Goal: Check status: Check status

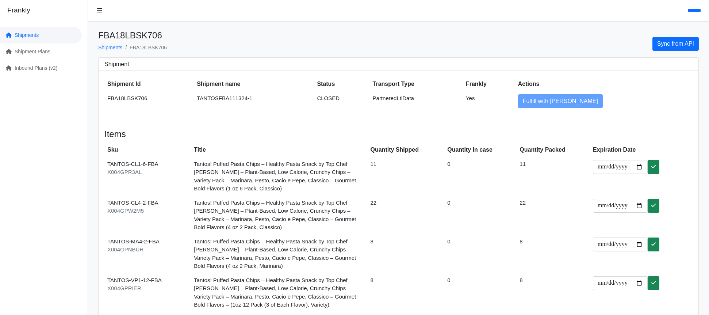
click at [50, 37] on link "Shipments" at bounding box center [41, 35] width 82 height 16
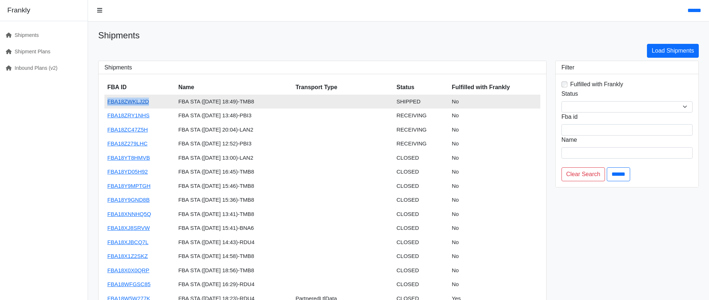
click at [138, 101] on link "FBA18ZWKLJ2D" at bounding box center [128, 101] width 42 height 6
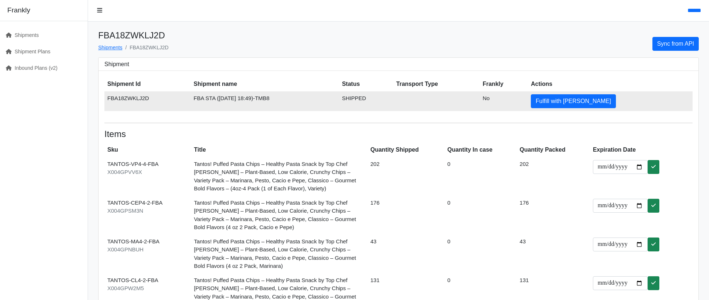
scroll to position [42, 0]
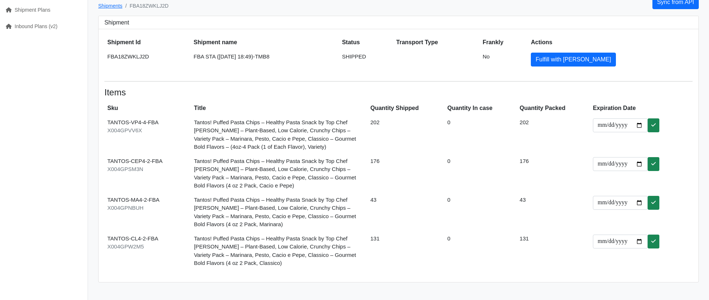
drag, startPoint x: 385, startPoint y: 92, endPoint x: 370, endPoint y: 89, distance: 14.9
click at [384, 92] on h4 "Items" at bounding box center [398, 92] width 588 height 11
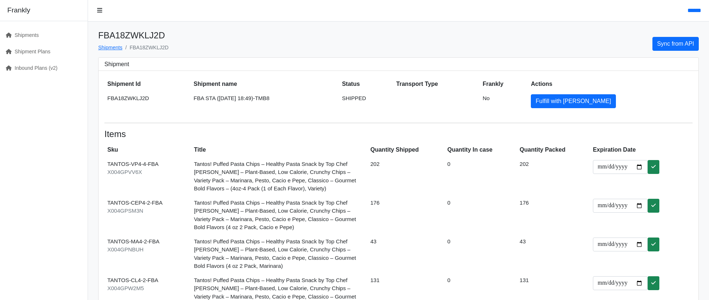
click at [284, 45] on div "FBA18ZWKLJ2D Shipments FBA18ZWKLJ2D Sync from API" at bounding box center [398, 43] width 600 height 27
drag, startPoint x: 292, startPoint y: 34, endPoint x: 47, endPoint y: 31, distance: 244.5
click at [291, 35] on div "FBA18ZWKLJ2D Shipments FBA18ZWKLJ2D Sync from API" at bounding box center [398, 43] width 600 height 27
click at [23, 32] on link "Shipments" at bounding box center [41, 35] width 82 height 16
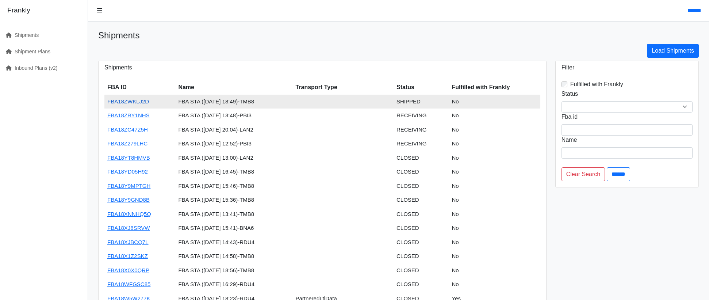
click at [145, 102] on link "FBA18ZWKLJ2D" at bounding box center [128, 101] width 42 height 6
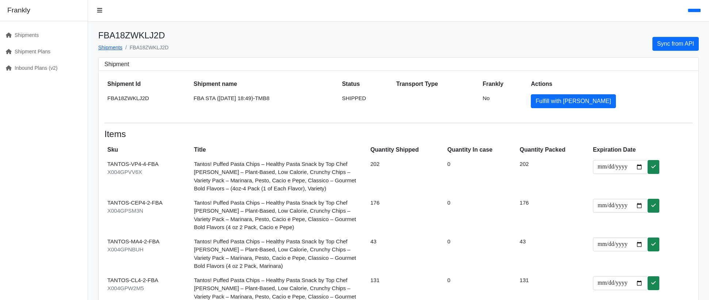
click at [111, 45] on link "Shipments" at bounding box center [110, 48] width 24 height 6
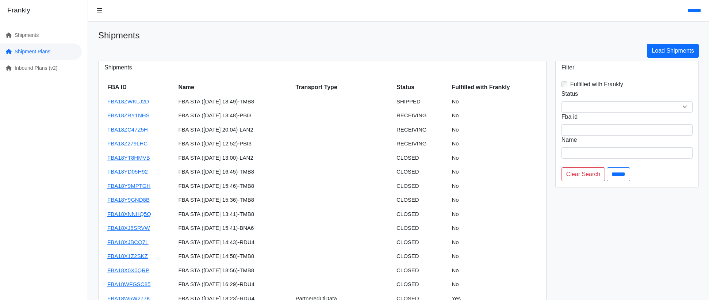
click at [45, 50] on link "Shipment Plans" at bounding box center [41, 51] width 82 height 16
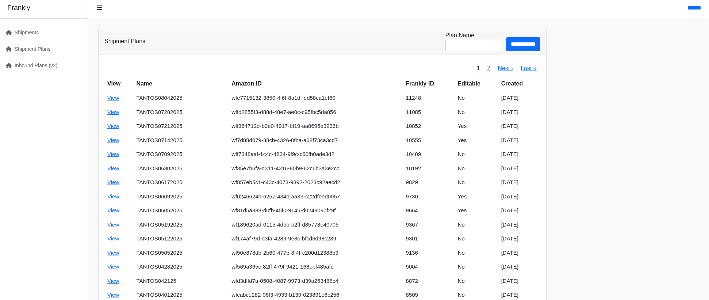
scroll to position [4, 0]
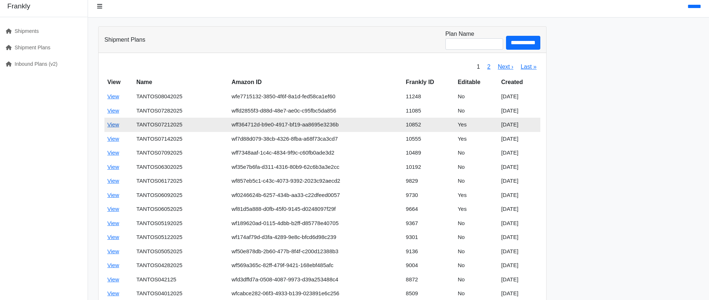
click at [115, 123] on link "View" at bounding box center [113, 124] width 12 height 6
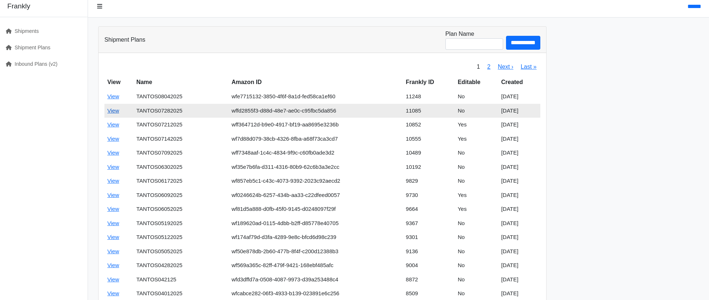
click at [113, 111] on link "View" at bounding box center [113, 110] width 12 height 6
drag, startPoint x: 182, startPoint y: 111, endPoint x: 135, endPoint y: 109, distance: 46.8
click at [135, 109] on td "TANTOS07282025" at bounding box center [180, 111] width 95 height 14
copy td "TANTOS07282025"
click at [110, 109] on link "View" at bounding box center [113, 110] width 12 height 6
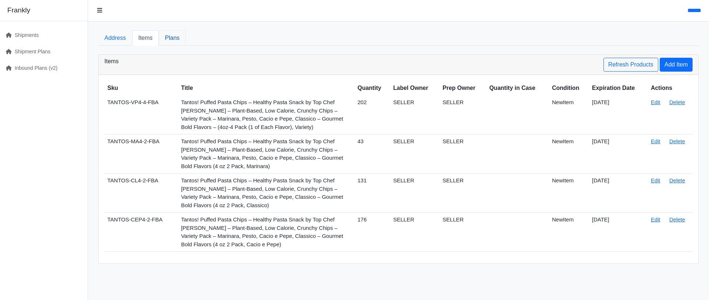
click at [173, 37] on link "Plans" at bounding box center [172, 37] width 27 height 15
